Goal: Task Accomplishment & Management: Manage account settings

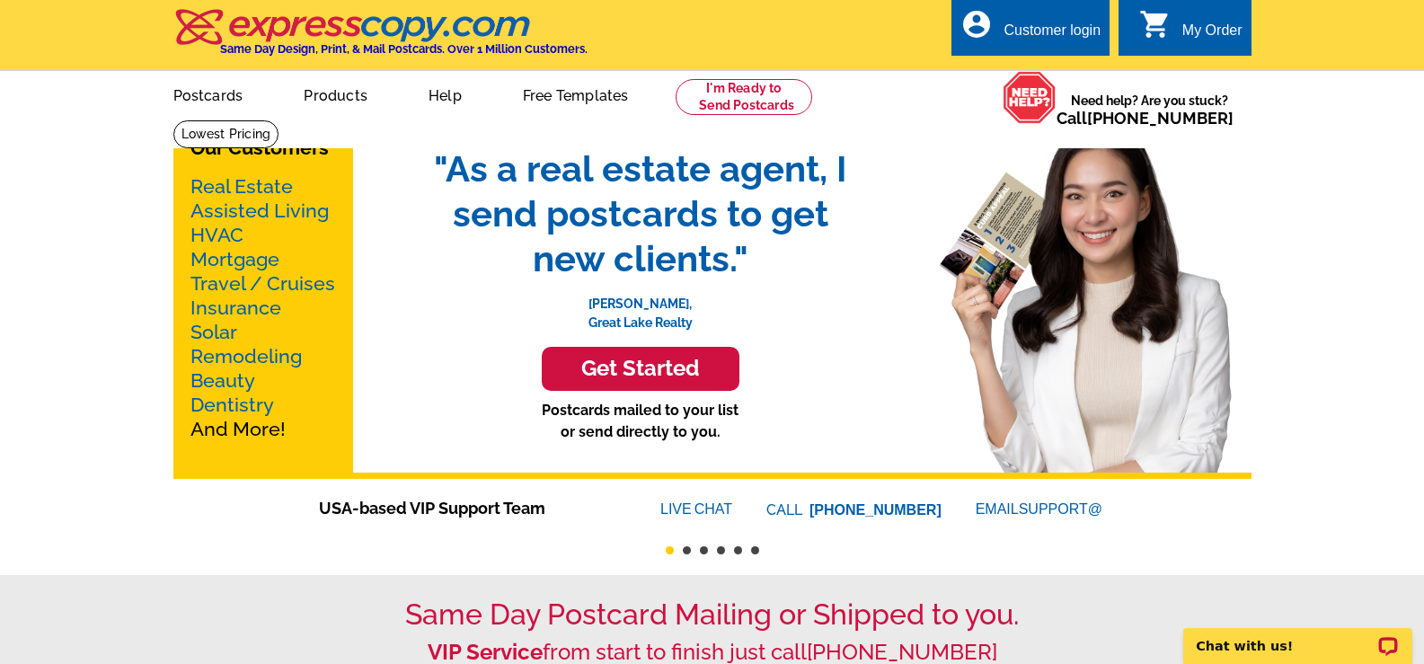
click at [1055, 31] on div "Customer login" at bounding box center [1051, 34] width 97 height 25
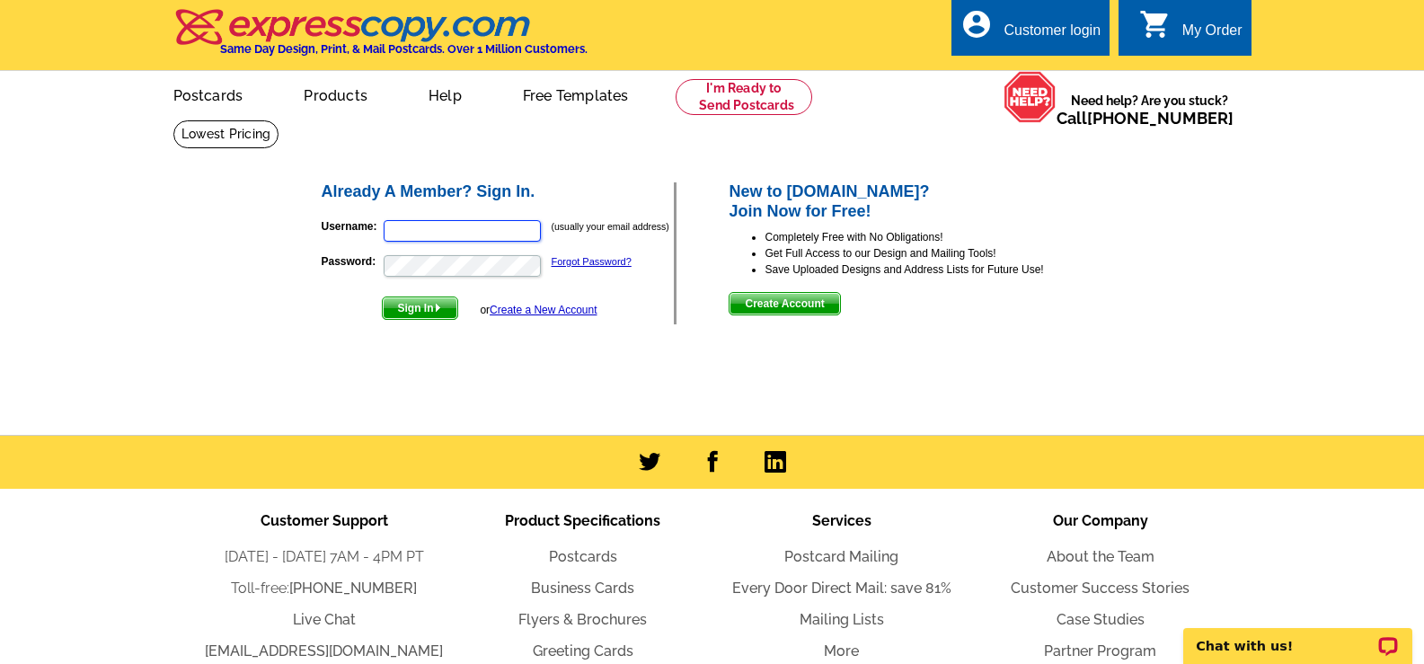
type input "[PERSON_NAME][EMAIL_ADDRESS][PERSON_NAME][DOMAIN_NAME]"
click at [418, 314] on span "Sign In" at bounding box center [420, 308] width 75 height 22
